Goal: Task Accomplishment & Management: Use online tool/utility

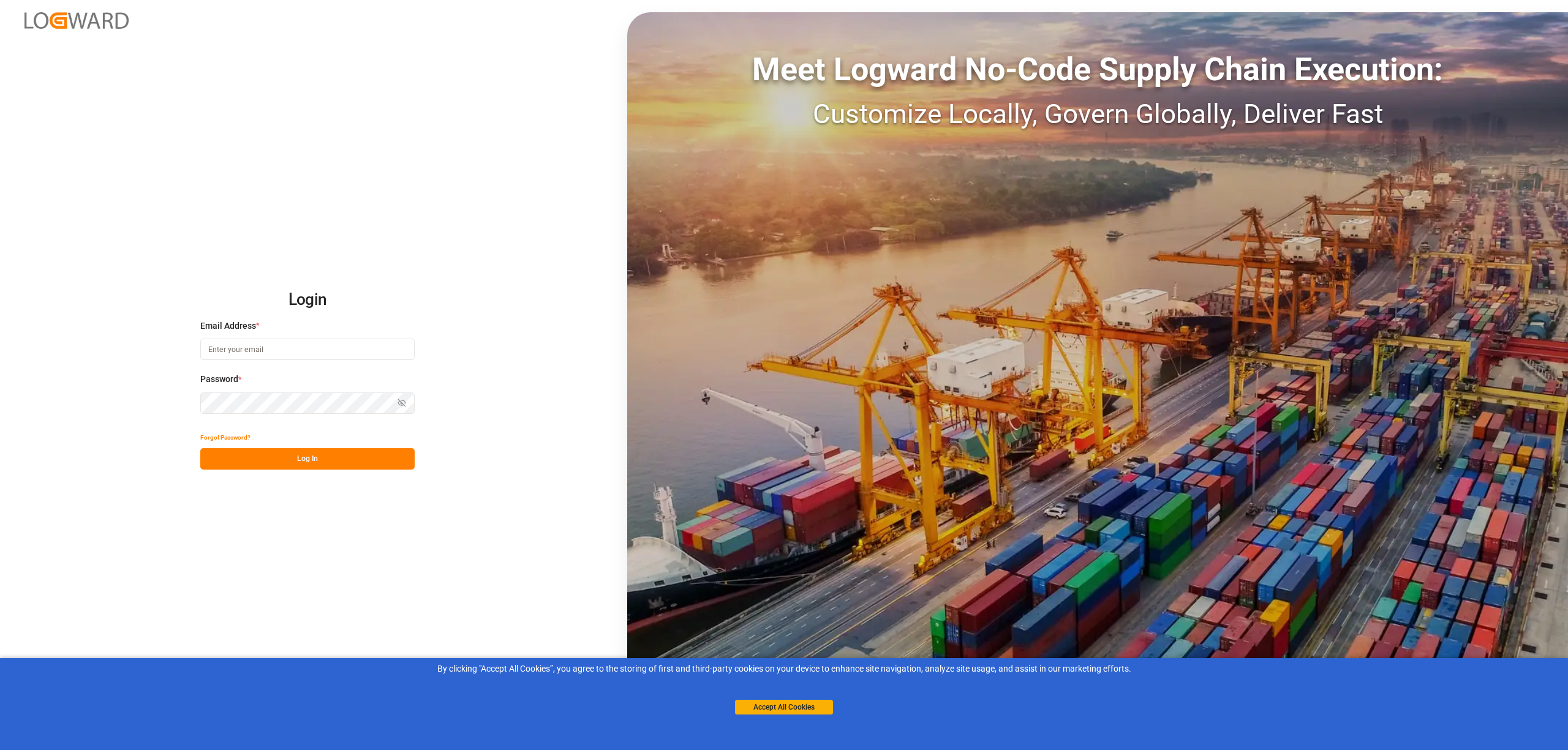
type input "[EMAIL_ADDRESS][PERSON_NAME][DOMAIN_NAME]"
click at [355, 457] on button "Log In" at bounding box center [307, 459] width 215 height 22
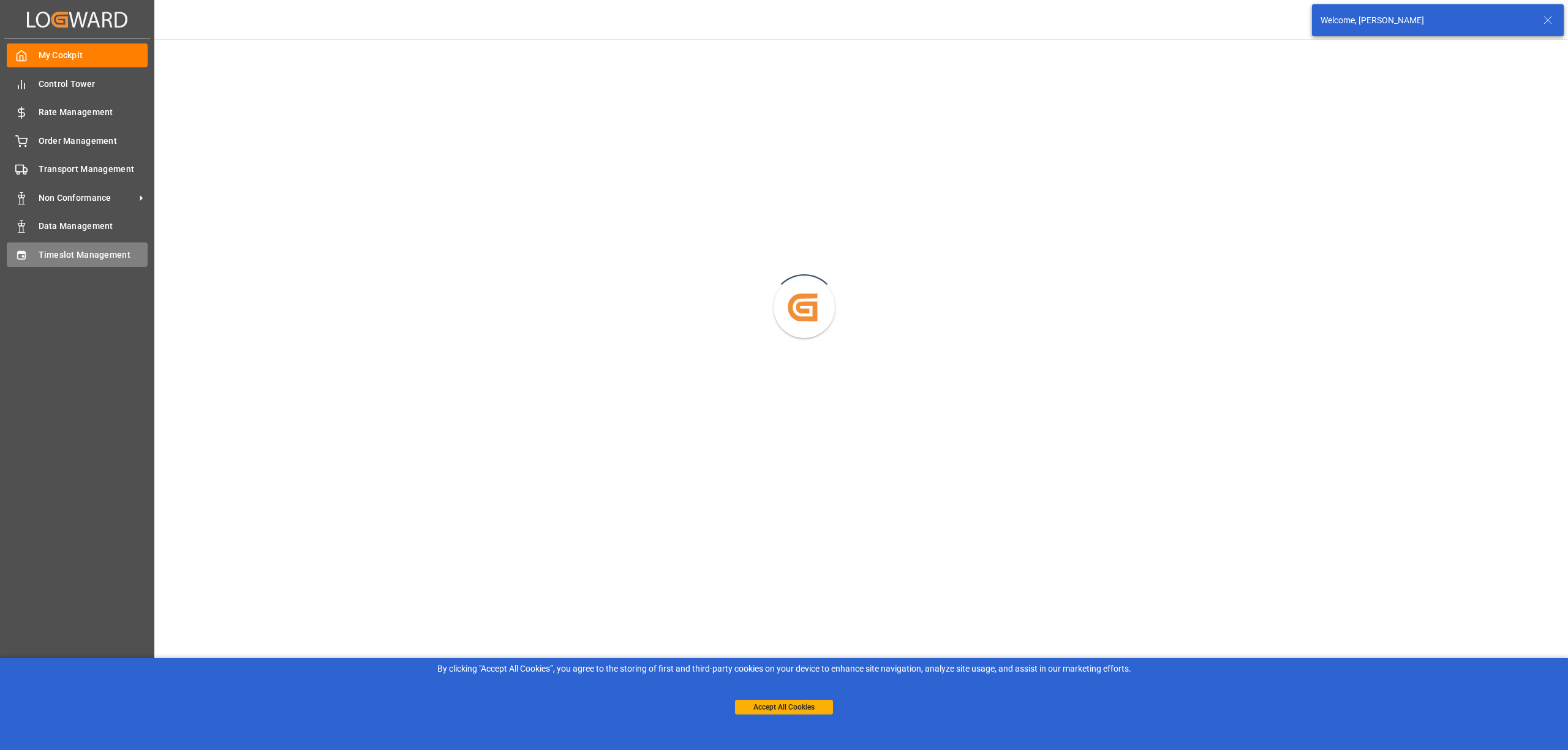
click at [13, 255] on div at bounding box center [16, 255] width 21 height 13
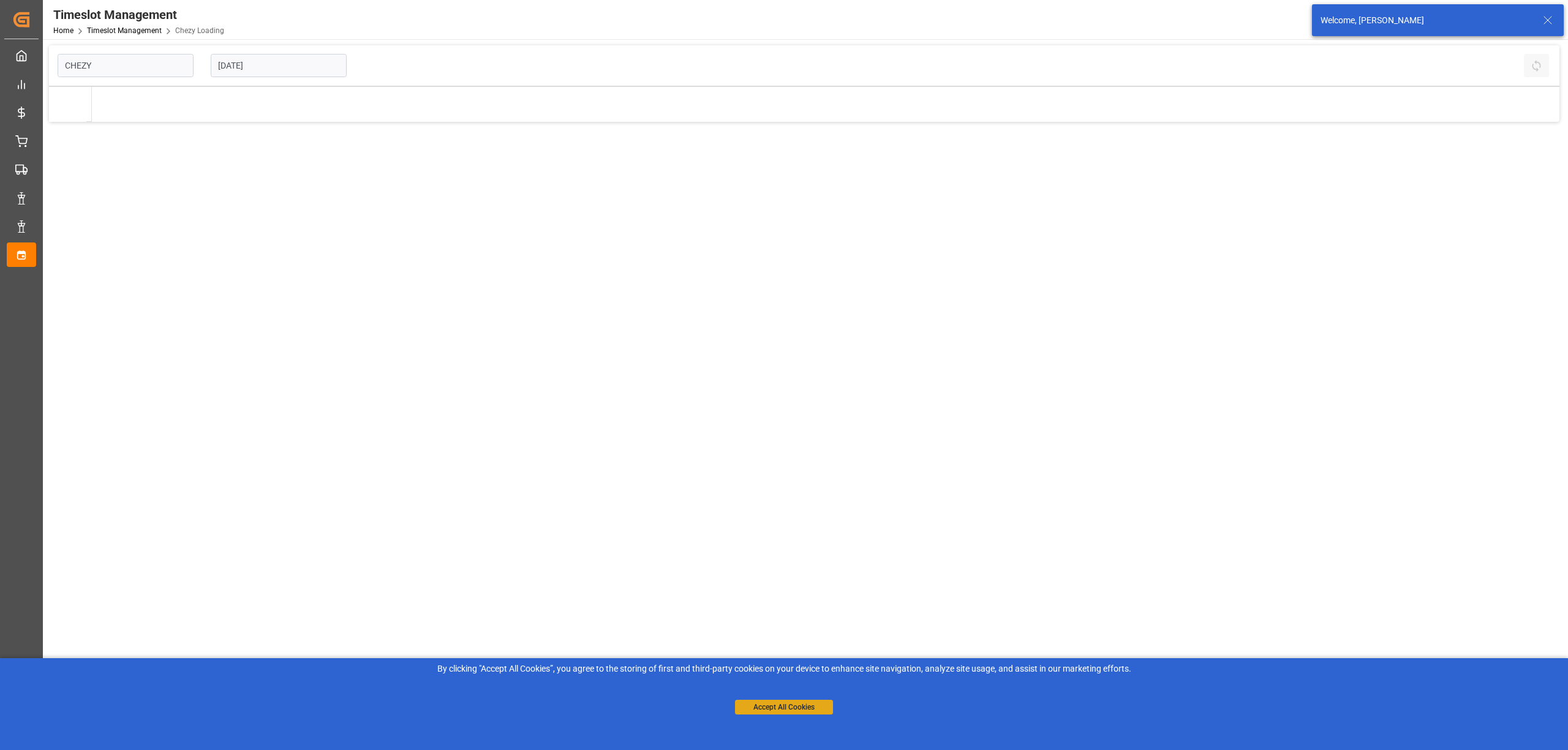
click at [780, 706] on button "Accept All Cookies" at bounding box center [784, 707] width 98 height 14
type input "Chezy Loading"
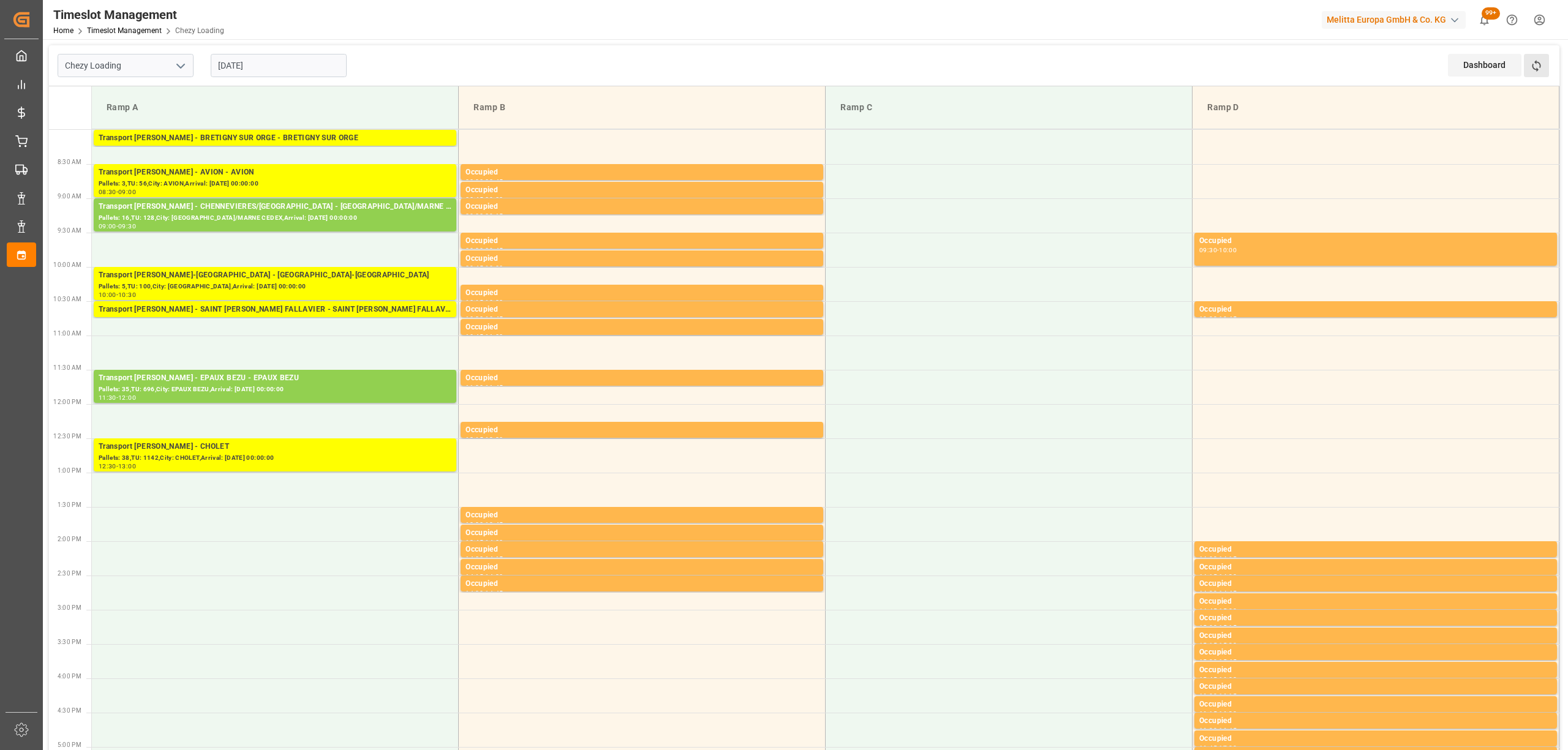
click at [1545, 69] on button "Refresh Time Slots" at bounding box center [1536, 65] width 25 height 24
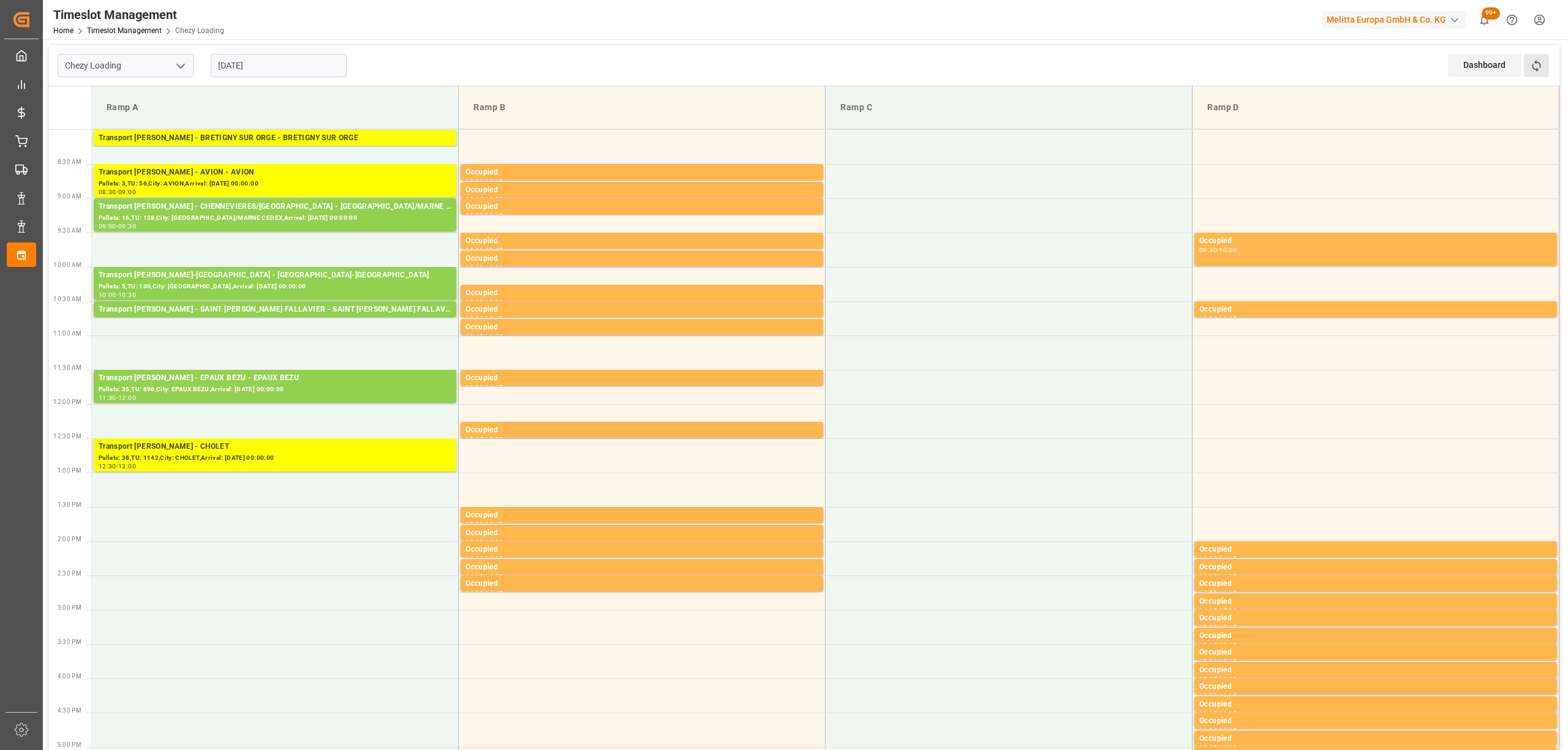
click at [1527, 62] on button "Refresh Time Slots" at bounding box center [1536, 65] width 25 height 24
